Goal: Task Accomplishment & Management: Use online tool/utility

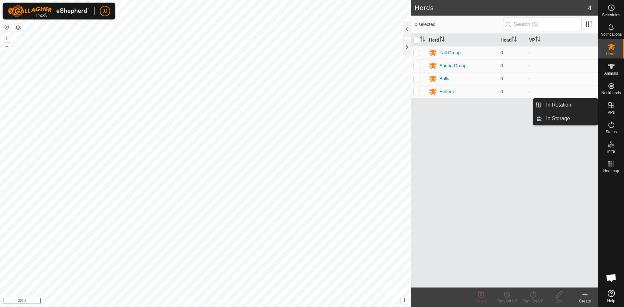
drag, startPoint x: 612, startPoint y: 100, endPoint x: 612, endPoint y: 106, distance: 6.2
click at [612, 106] on icon at bounding box center [611, 105] width 8 height 8
click at [610, 105] on icon at bounding box center [611, 105] width 6 height 6
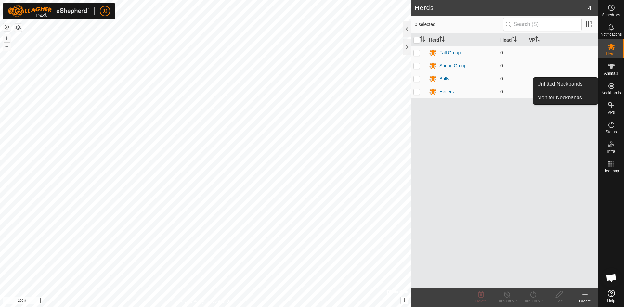
click at [606, 88] on es-neckbands-svg-icon at bounding box center [611, 86] width 12 height 10
click at [582, 85] on link "Unfitted Neckbands" at bounding box center [565, 84] width 64 height 13
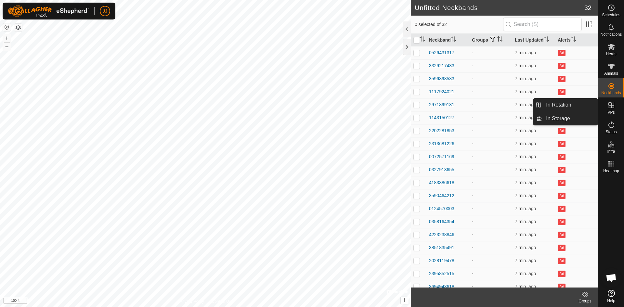
click at [609, 111] on span "VPs" at bounding box center [610, 113] width 7 height 4
click at [611, 106] on icon at bounding box center [611, 105] width 6 height 6
click at [570, 105] on link "In Rotation" at bounding box center [570, 104] width 56 height 13
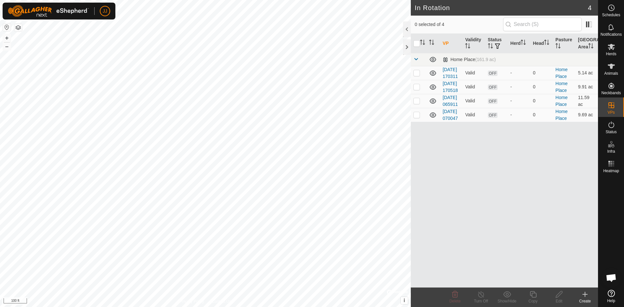
click at [586, 299] on div "Create" at bounding box center [585, 301] width 26 height 6
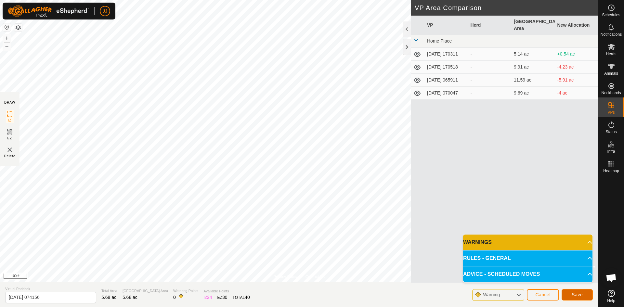
click at [574, 295] on span "Save" at bounding box center [577, 294] width 11 height 5
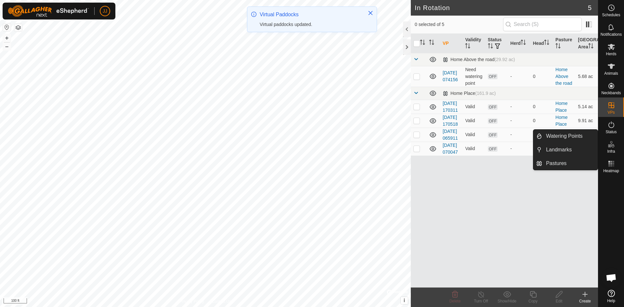
drag, startPoint x: 613, startPoint y: 138, endPoint x: 615, endPoint y: 148, distance: 10.6
click at [615, 148] on es-infrastructure-svg-icon at bounding box center [611, 144] width 12 height 10
click at [559, 137] on link "Watering Points" at bounding box center [570, 136] width 56 height 13
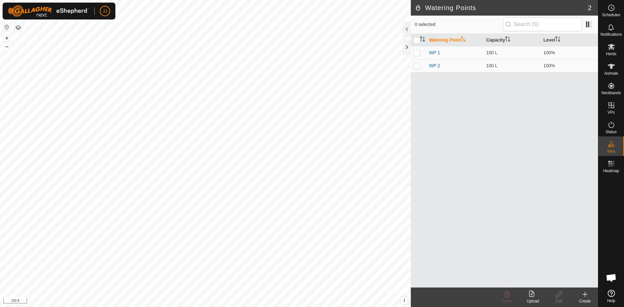
click at [586, 292] on icon at bounding box center [585, 295] width 8 height 8
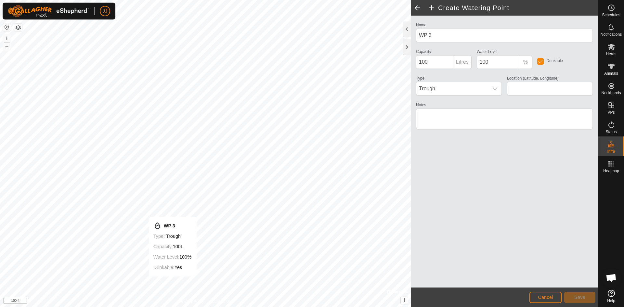
type input "45.804084, -120.886229"
click at [437, 65] on input "100" at bounding box center [434, 62] width 37 height 14
type input "1"
type input "500"
click at [504, 151] on div "Name WP 3 Capacity 500 Litres Water Level 100 % Drinkable Type Trough Location …" at bounding box center [504, 152] width 187 height 272
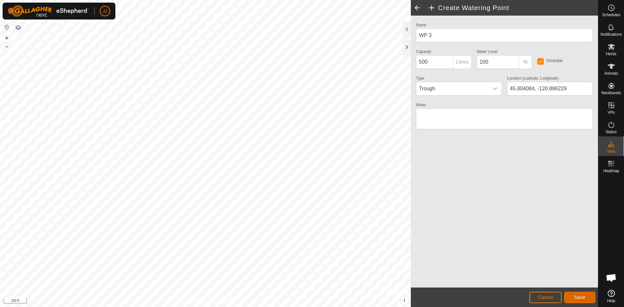
click at [575, 298] on span "Save" at bounding box center [579, 297] width 11 height 5
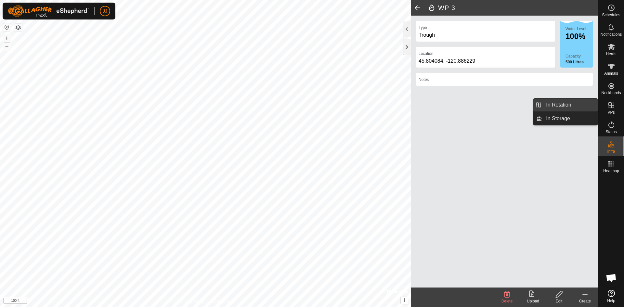
click at [564, 104] on link "In Rotation" at bounding box center [570, 104] width 56 height 13
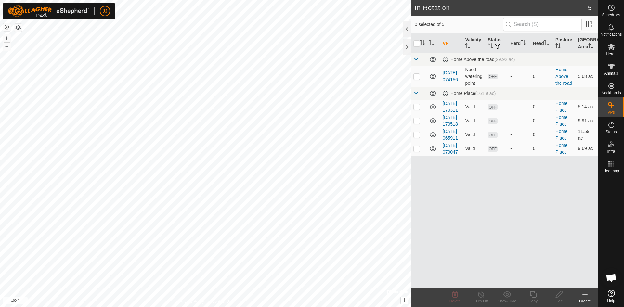
click at [585, 299] on div "Create" at bounding box center [585, 301] width 26 height 6
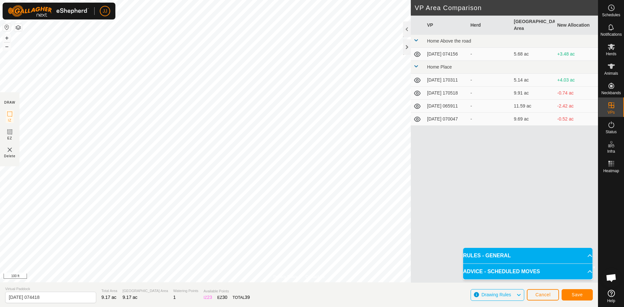
click at [586, 256] on p-accordion-header "RULES - GENERAL" at bounding box center [527, 256] width 129 height 16
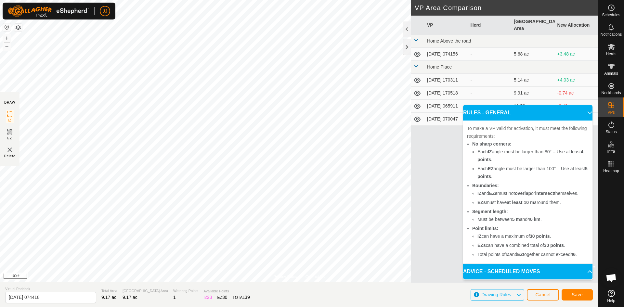
click at [588, 111] on p-accordion-header "RULES - GENERAL" at bounding box center [527, 113] width 129 height 16
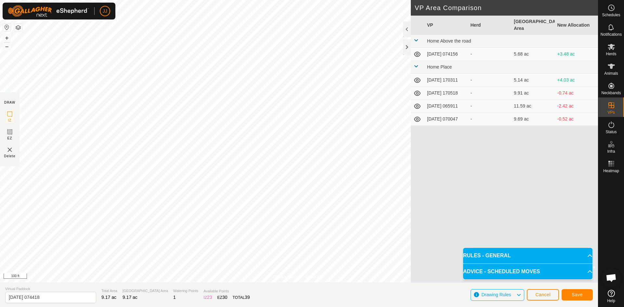
click at [587, 274] on p-accordion-header "ADVICE - SCHEDULED MOVES" at bounding box center [527, 272] width 129 height 16
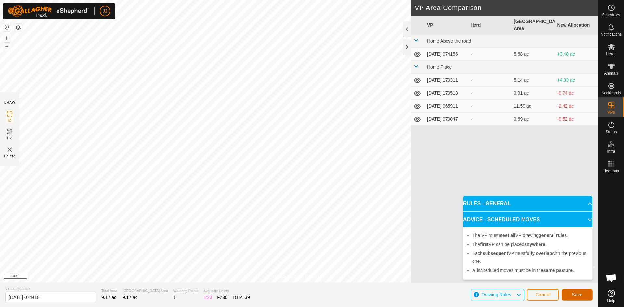
click at [577, 296] on span "Save" at bounding box center [577, 294] width 11 height 5
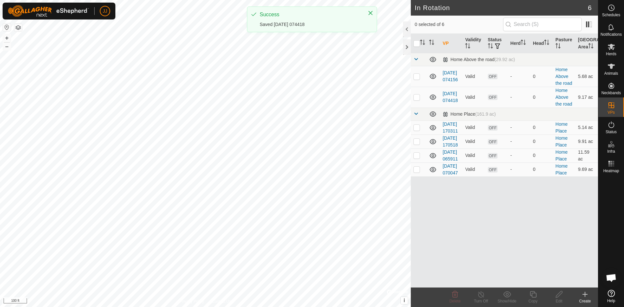
click at [582, 300] on div "Create" at bounding box center [585, 301] width 26 height 6
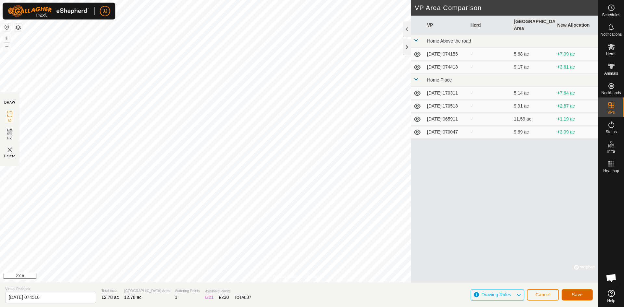
click at [581, 294] on span "Save" at bounding box center [577, 294] width 11 height 5
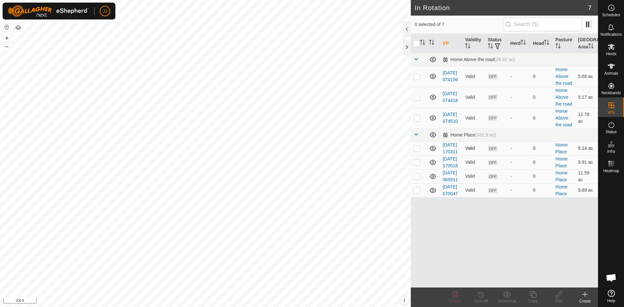
click at [419, 151] on p-checkbox at bounding box center [416, 148] width 7 height 5
checkbox input "true"
click at [416, 165] on p-checkbox at bounding box center [416, 162] width 7 height 5
checkbox input "true"
click at [418, 179] on p-checkbox at bounding box center [416, 176] width 7 height 5
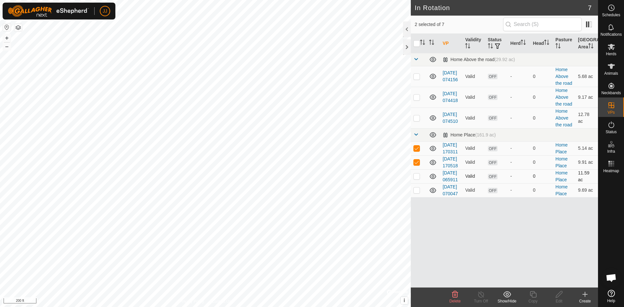
checkbox input "true"
click at [417, 150] on p-checkbox at bounding box center [416, 148] width 7 height 5
checkbox input "false"
click at [416, 165] on p-checkbox at bounding box center [416, 162] width 7 height 5
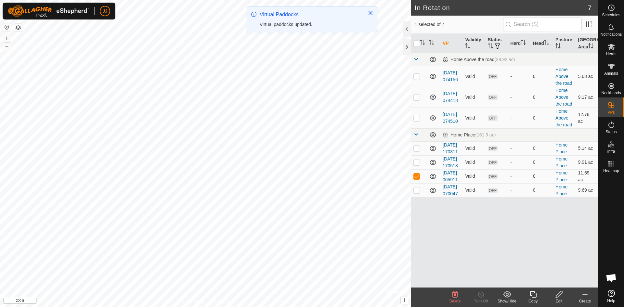
click at [420, 179] on p-checkbox at bounding box center [416, 176] width 7 height 5
checkbox input "false"
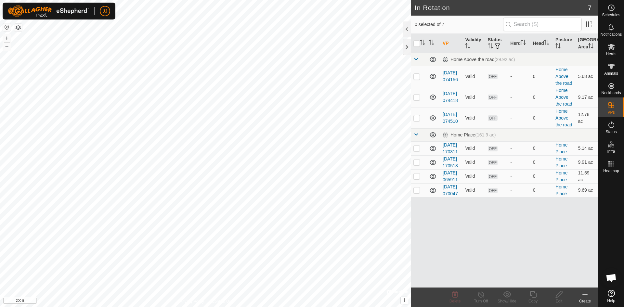
click at [481, 307] on html "JJ Schedules Notifications Herds Animals Neckbands VPs Status Infra Heatmap Hel…" at bounding box center [312, 153] width 624 height 307
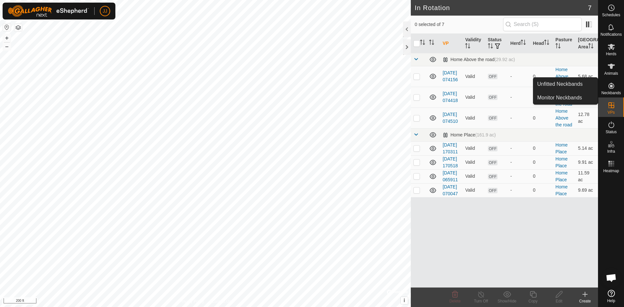
click at [611, 84] on icon at bounding box center [611, 86] width 6 height 6
click at [612, 87] on icon at bounding box center [611, 86] width 6 height 6
click at [584, 85] on link "Unfitted Neckbands" at bounding box center [565, 84] width 64 height 13
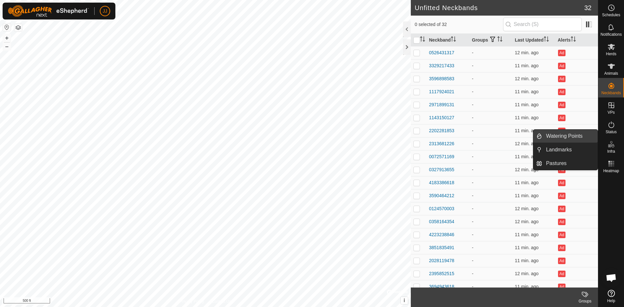
click at [576, 137] on link "Watering Points" at bounding box center [570, 136] width 56 height 13
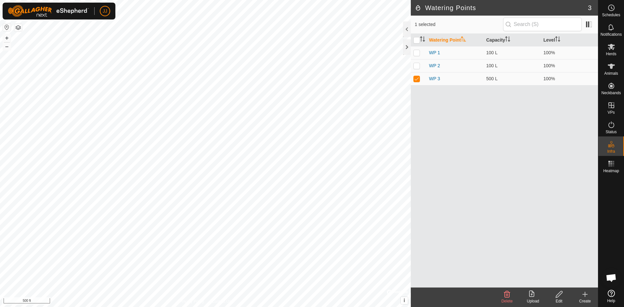
click at [582, 298] on div "Create" at bounding box center [585, 301] width 26 height 6
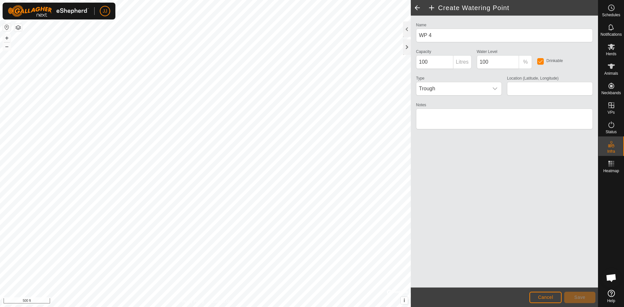
type input "45.807789, -120.887167"
click at [496, 88] on icon "dropdown trigger" at bounding box center [495, 88] width 5 height 3
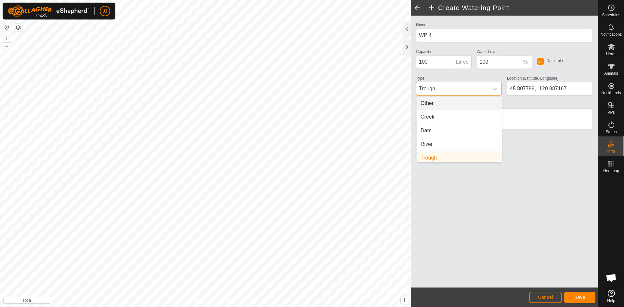
scroll to position [3, 0]
click at [445, 126] on li "Dam" at bounding box center [459, 128] width 85 height 13
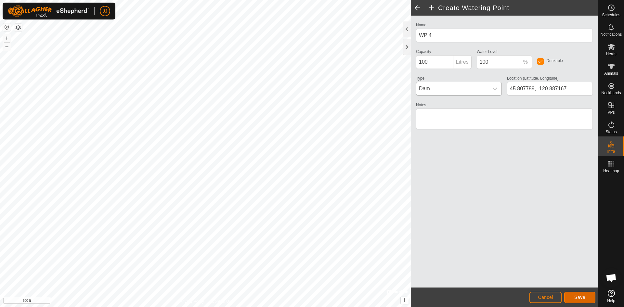
click at [579, 298] on span "Save" at bounding box center [579, 297] width 11 height 5
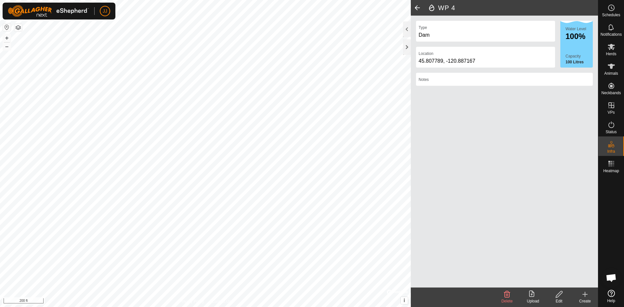
click at [582, 296] on icon at bounding box center [585, 295] width 8 height 8
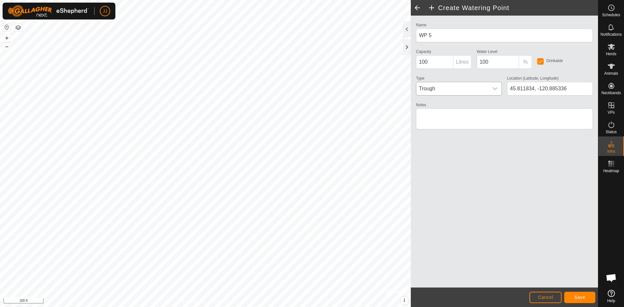
click at [495, 89] on icon "dropdown trigger" at bounding box center [494, 88] width 5 height 5
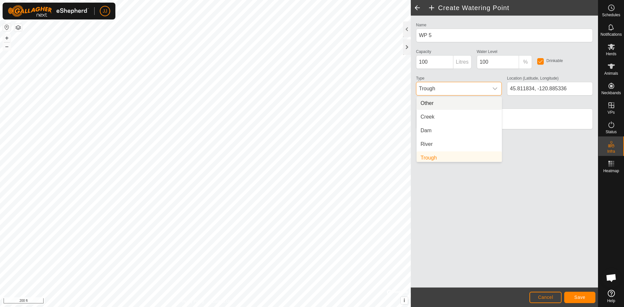
scroll to position [3, 0]
click at [462, 140] on li "River" at bounding box center [459, 141] width 85 height 13
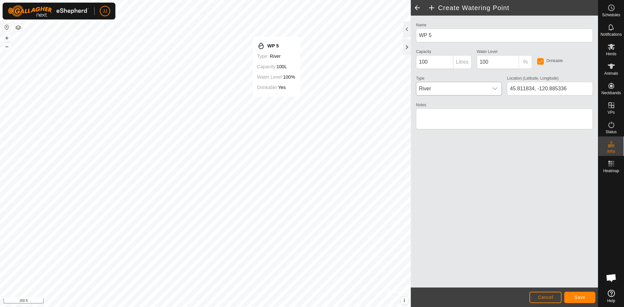
type input "45.811358, -120.886229"
click at [569, 295] on button "Save" at bounding box center [579, 297] width 31 height 11
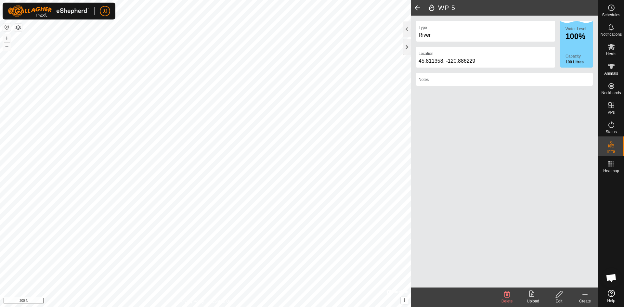
click at [583, 296] on icon at bounding box center [585, 295] width 8 height 8
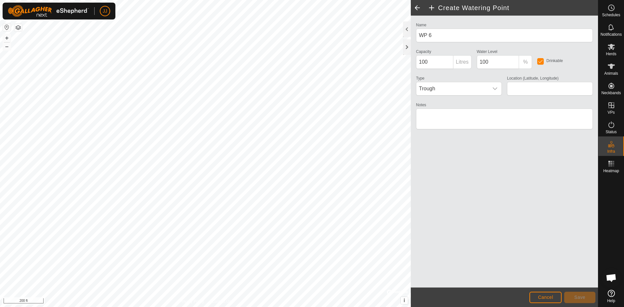
type input "45.810362, -120.888981"
click at [493, 90] on icon "dropdown trigger" at bounding box center [494, 88] width 5 height 5
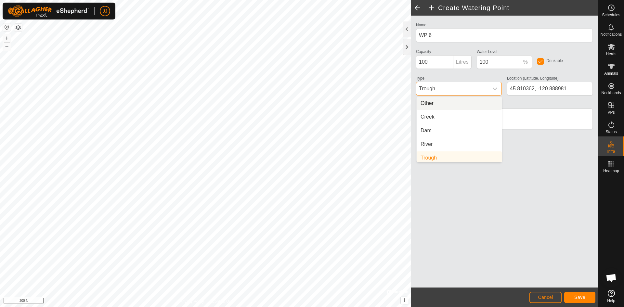
scroll to position [3, 0]
click at [453, 140] on li "River" at bounding box center [459, 141] width 85 height 13
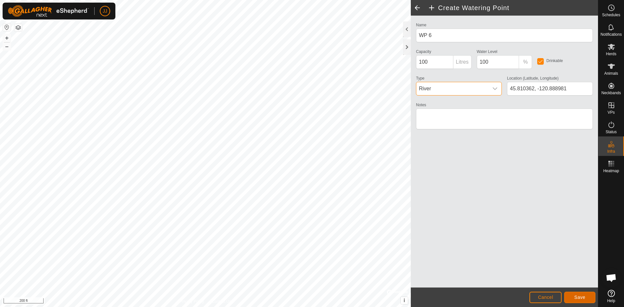
click at [583, 300] on span "Save" at bounding box center [579, 297] width 11 height 5
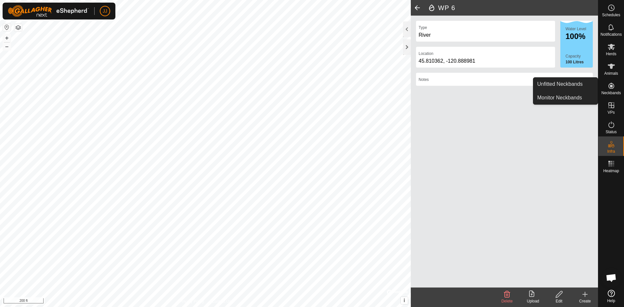
click at [620, 89] on div "Neckbands" at bounding box center [611, 88] width 26 height 20
click at [577, 84] on link "Unfitted Neckbands" at bounding box center [565, 84] width 64 height 13
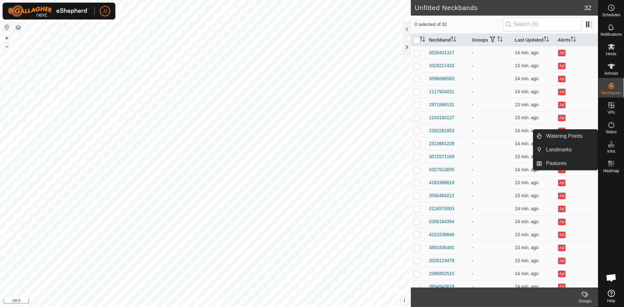
click at [609, 147] on icon at bounding box center [609, 145] width 3 height 3
click at [562, 139] on link "Watering Points" at bounding box center [570, 136] width 56 height 13
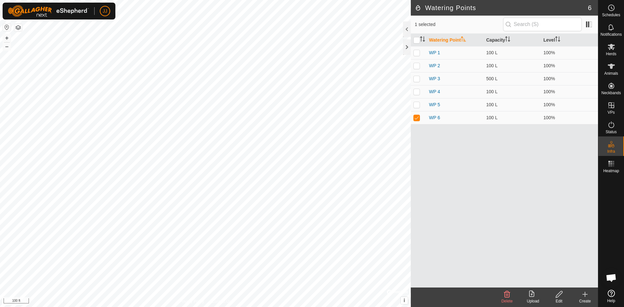
click at [582, 300] on div "Create" at bounding box center [585, 301] width 26 height 6
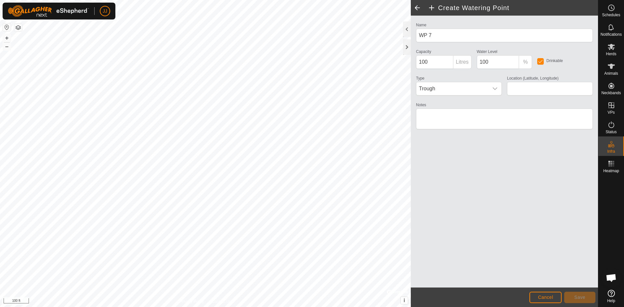
type input "45.809443, -120.889120"
click at [494, 88] on icon "dropdown trigger" at bounding box center [494, 88] width 5 height 5
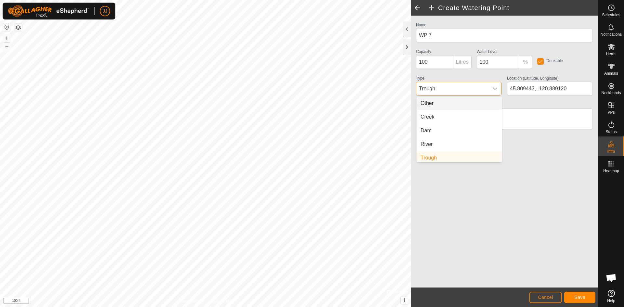
scroll to position [3, 0]
click at [477, 116] on li "Creek" at bounding box center [459, 114] width 85 height 13
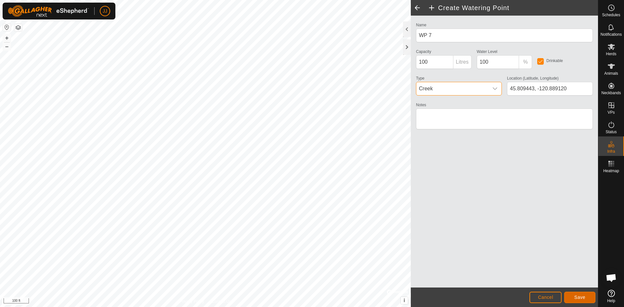
click at [587, 300] on button "Save" at bounding box center [579, 297] width 31 height 11
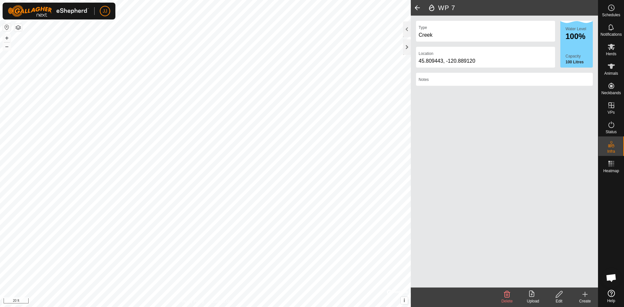
click at [584, 300] on div "Create" at bounding box center [585, 301] width 26 height 6
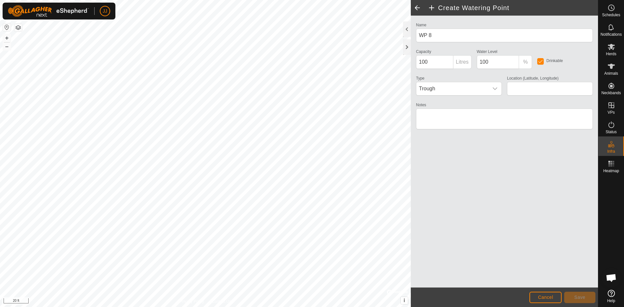
type input "45.804276, -120.887555"
click at [585, 296] on span "Save" at bounding box center [579, 297] width 11 height 5
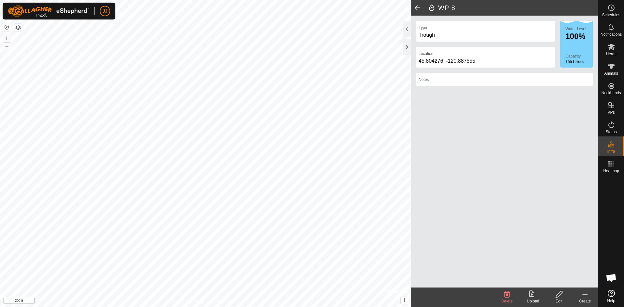
click at [588, 301] on div "Create" at bounding box center [585, 301] width 26 height 6
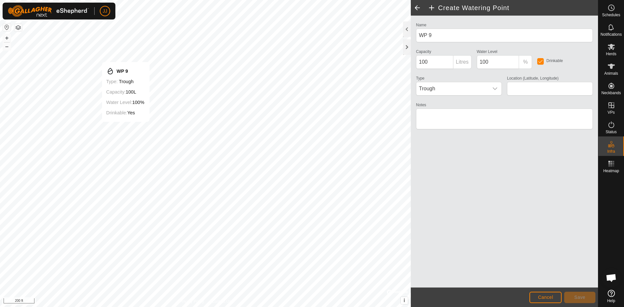
type input "45.796786, -120.839075"
click at [489, 86] on div "dropdown trigger" at bounding box center [494, 88] width 13 height 13
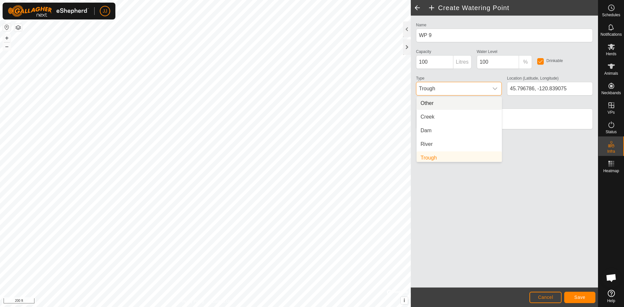
scroll to position [3, 0]
click at [466, 131] on li "Dam" at bounding box center [459, 128] width 85 height 13
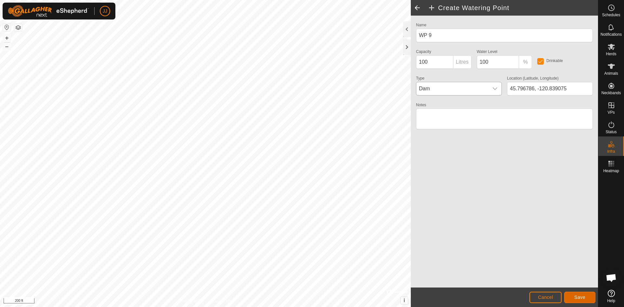
click at [579, 293] on button "Save" at bounding box center [579, 297] width 31 height 11
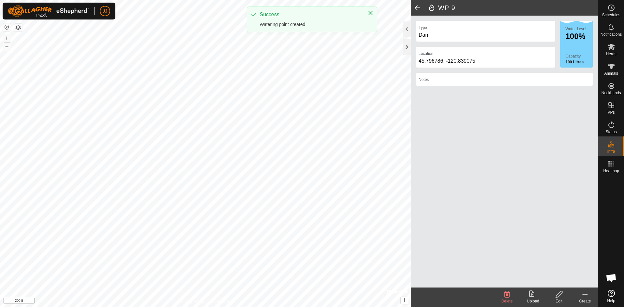
click at [589, 297] on create-svg-icon at bounding box center [585, 295] width 26 height 8
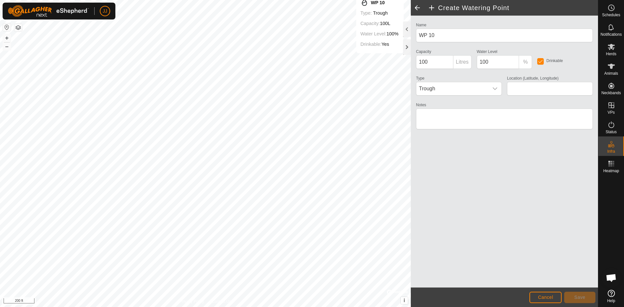
type input "45.798008, -120.832369"
click at [464, 88] on span "Trough" at bounding box center [452, 88] width 72 height 13
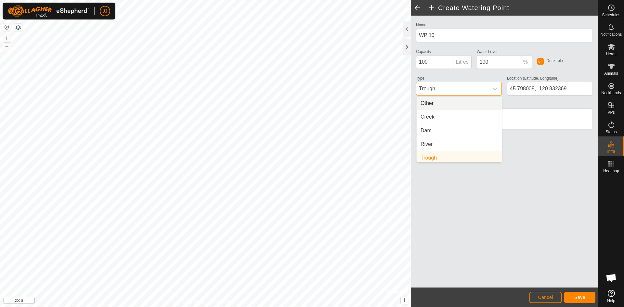
scroll to position [3, 0]
click at [458, 124] on li "Dam" at bounding box center [459, 128] width 85 height 13
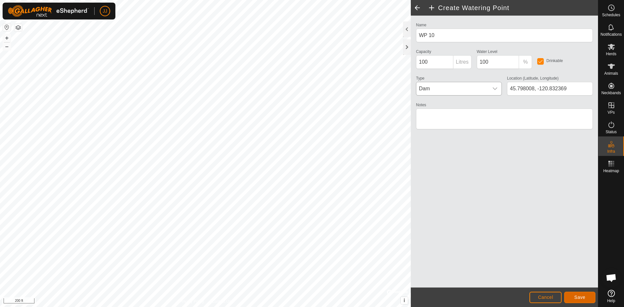
click at [578, 298] on span "Save" at bounding box center [579, 297] width 11 height 5
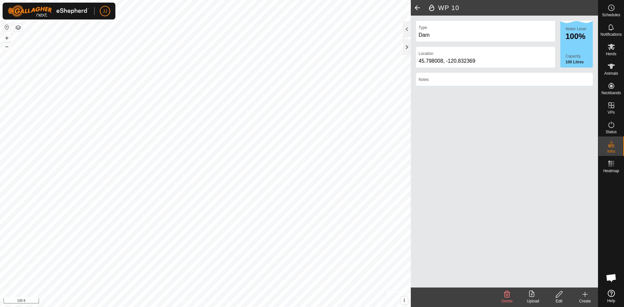
click at [584, 295] on icon at bounding box center [585, 295] width 8 height 8
